Goal: Find specific page/section: Find specific page/section

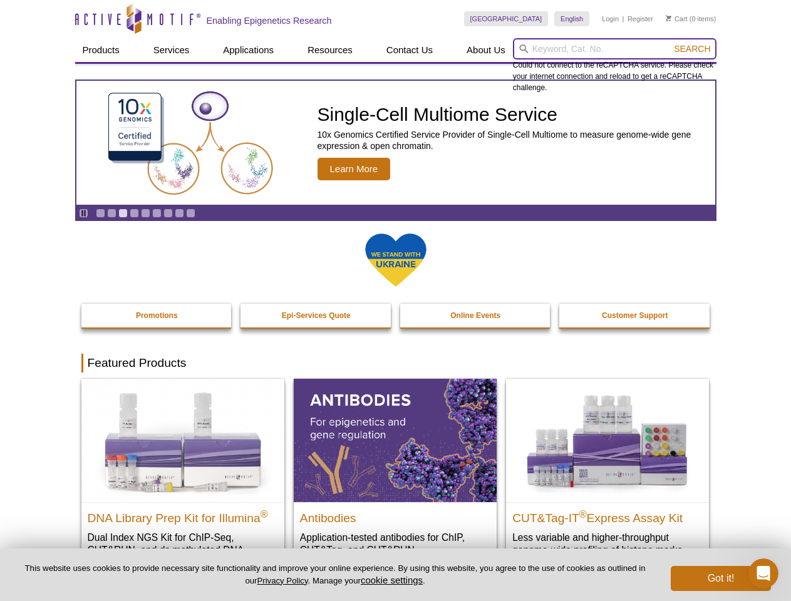
click at [615, 49] on input "search" at bounding box center [615, 48] width 204 height 21
click at [692, 49] on span "Search" at bounding box center [692, 49] width 36 height 10
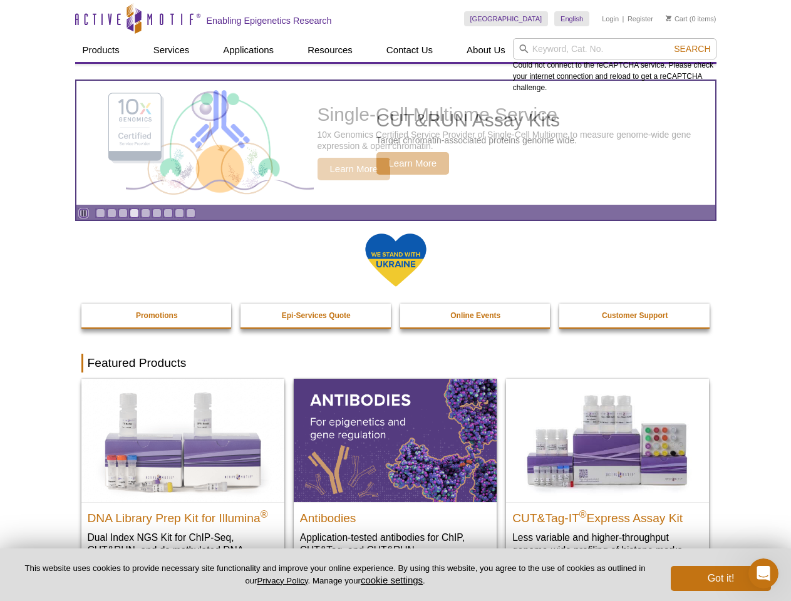
click at [83, 213] on icon "Pause" at bounding box center [84, 213] width 8 height 8
click at [100, 213] on link "Go to slide 1" at bounding box center [100, 213] width 9 height 9
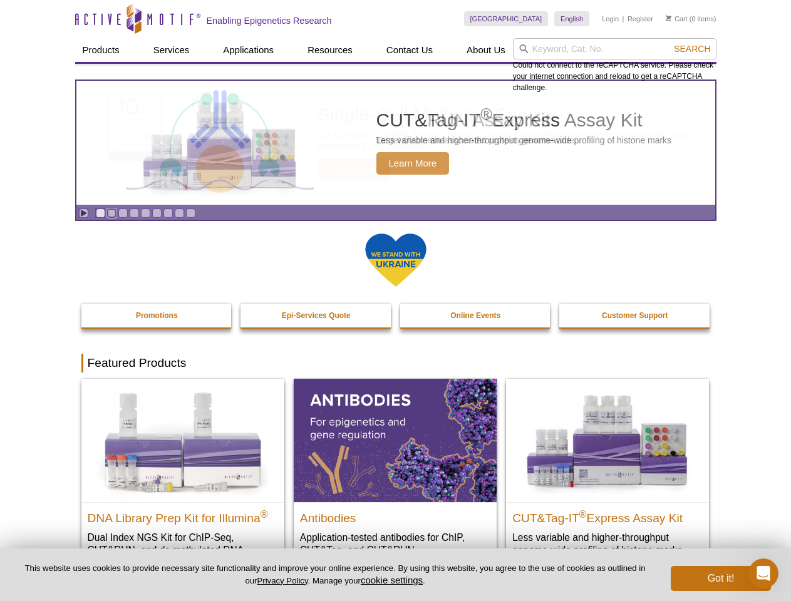
click at [112, 213] on link "Go to slide 2" at bounding box center [111, 213] width 9 height 9
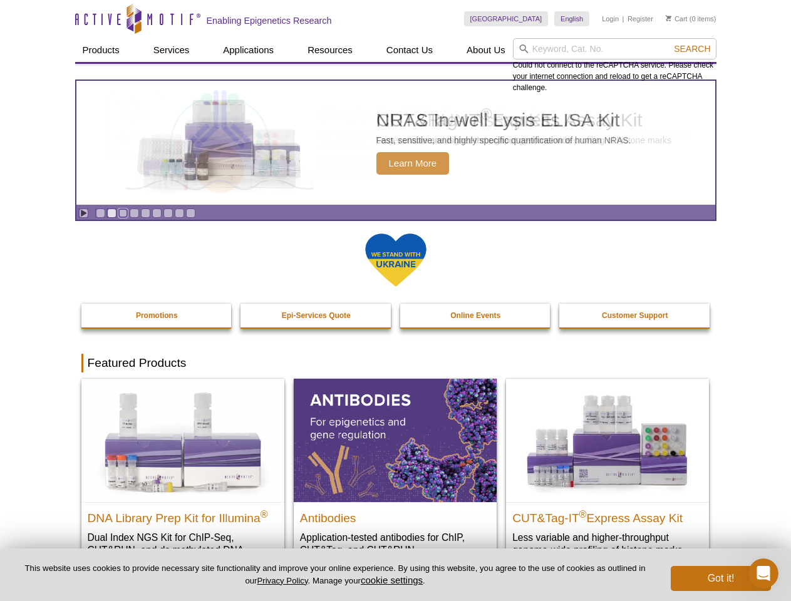
click at [123, 213] on link "Go to slide 3" at bounding box center [122, 213] width 9 height 9
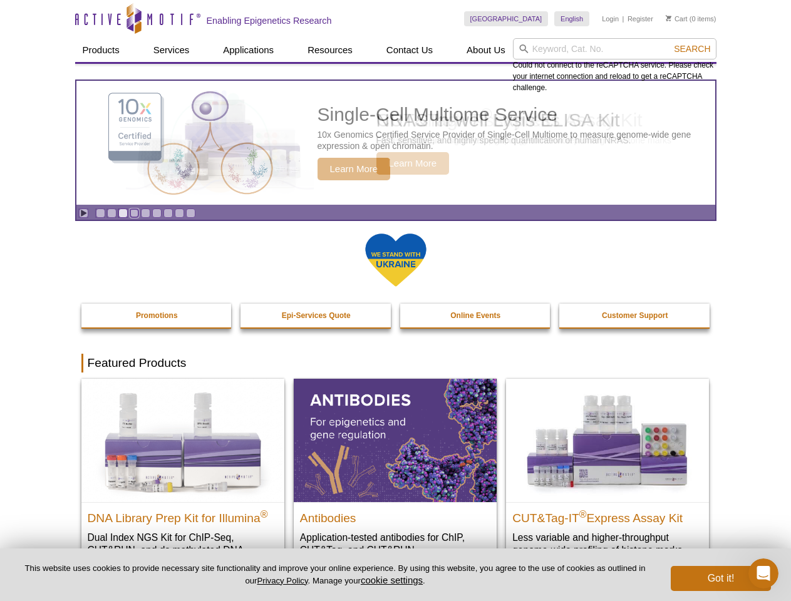
click at [134, 213] on link "Go to slide 4" at bounding box center [134, 213] width 9 height 9
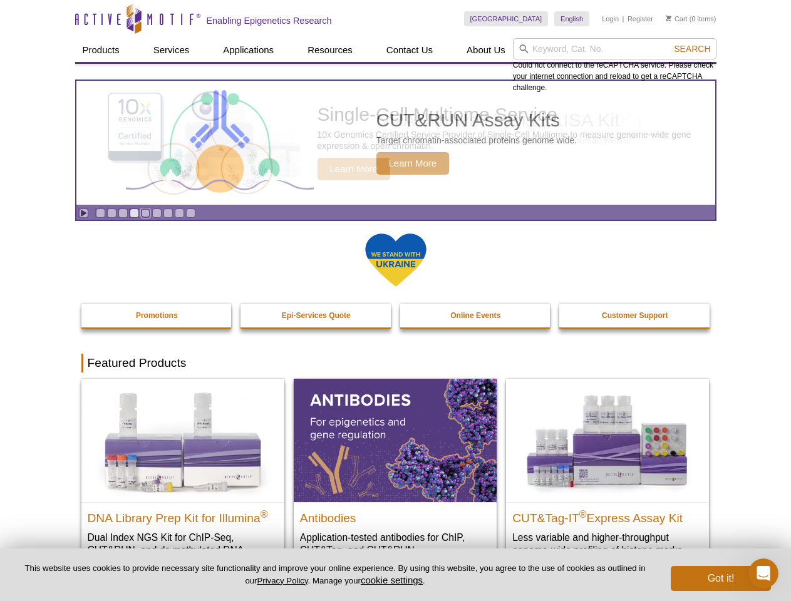
click at [145, 213] on link "Go to slide 5" at bounding box center [145, 213] width 9 height 9
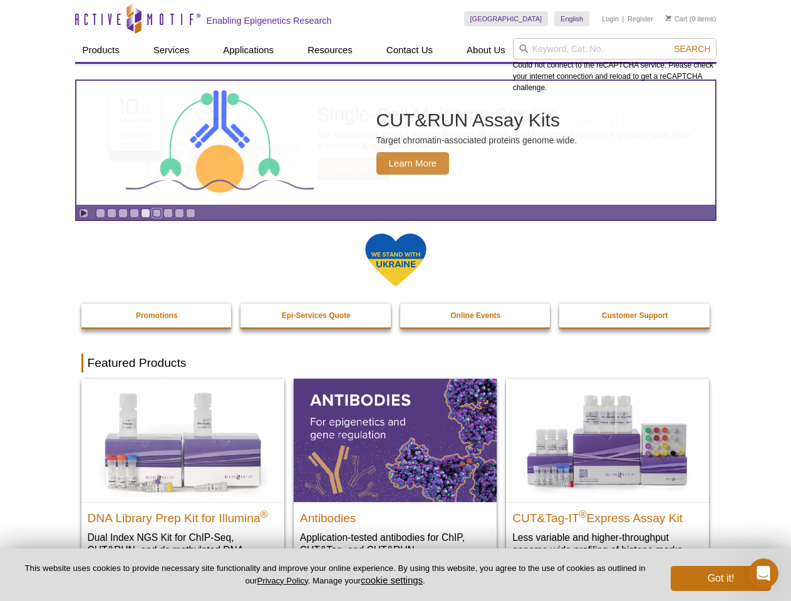
click at [157, 213] on link "Go to slide 6" at bounding box center [156, 213] width 9 height 9
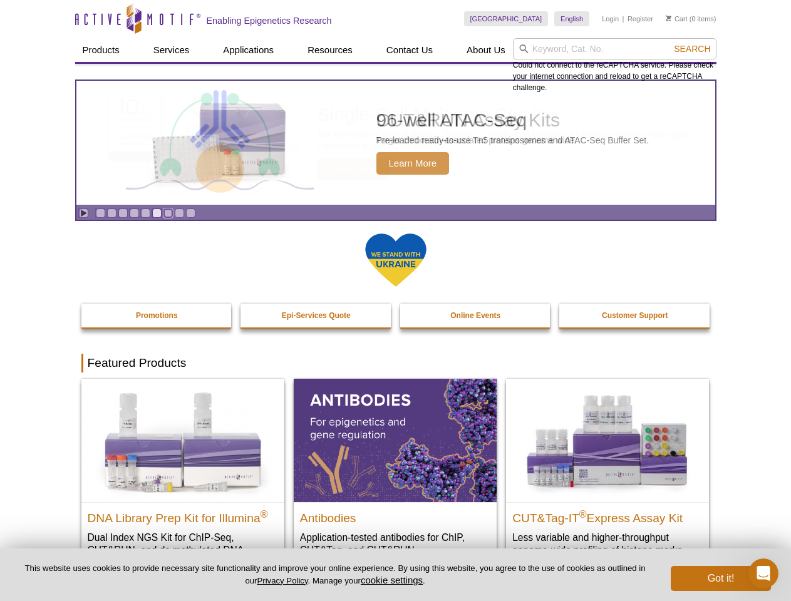
click at [168, 213] on link "Go to slide 7" at bounding box center [168, 213] width 9 height 9
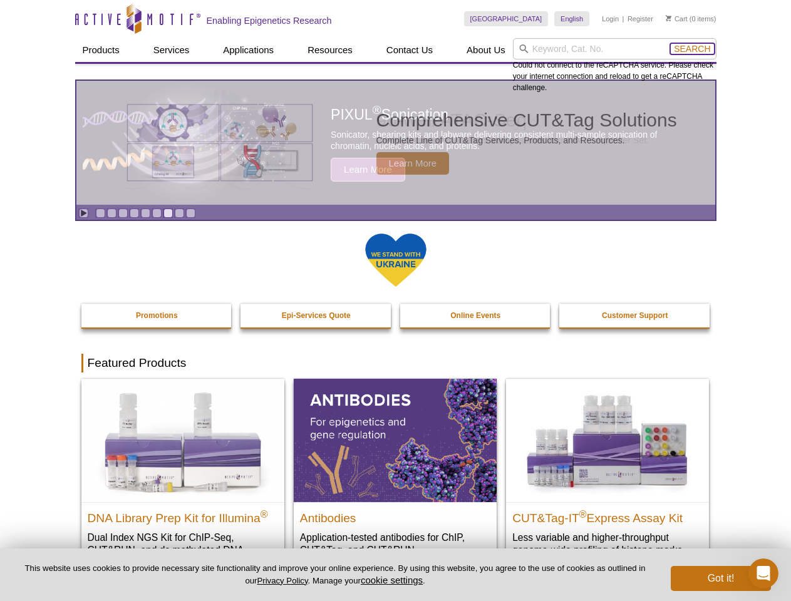
click at [692, 49] on span "Search" at bounding box center [692, 49] width 36 height 10
